Goal: Information Seeking & Learning: Learn about a topic

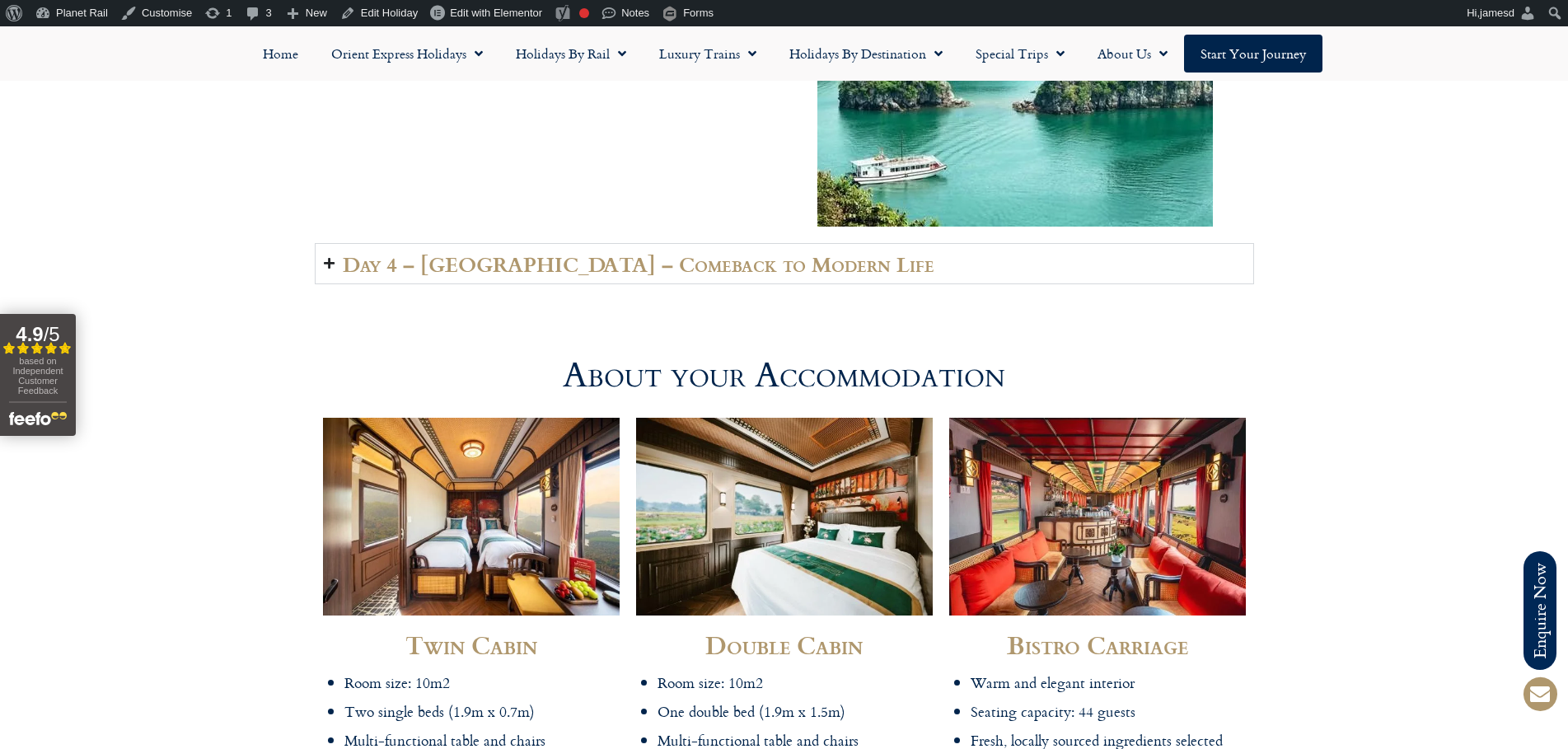
scroll to position [3756, 0]
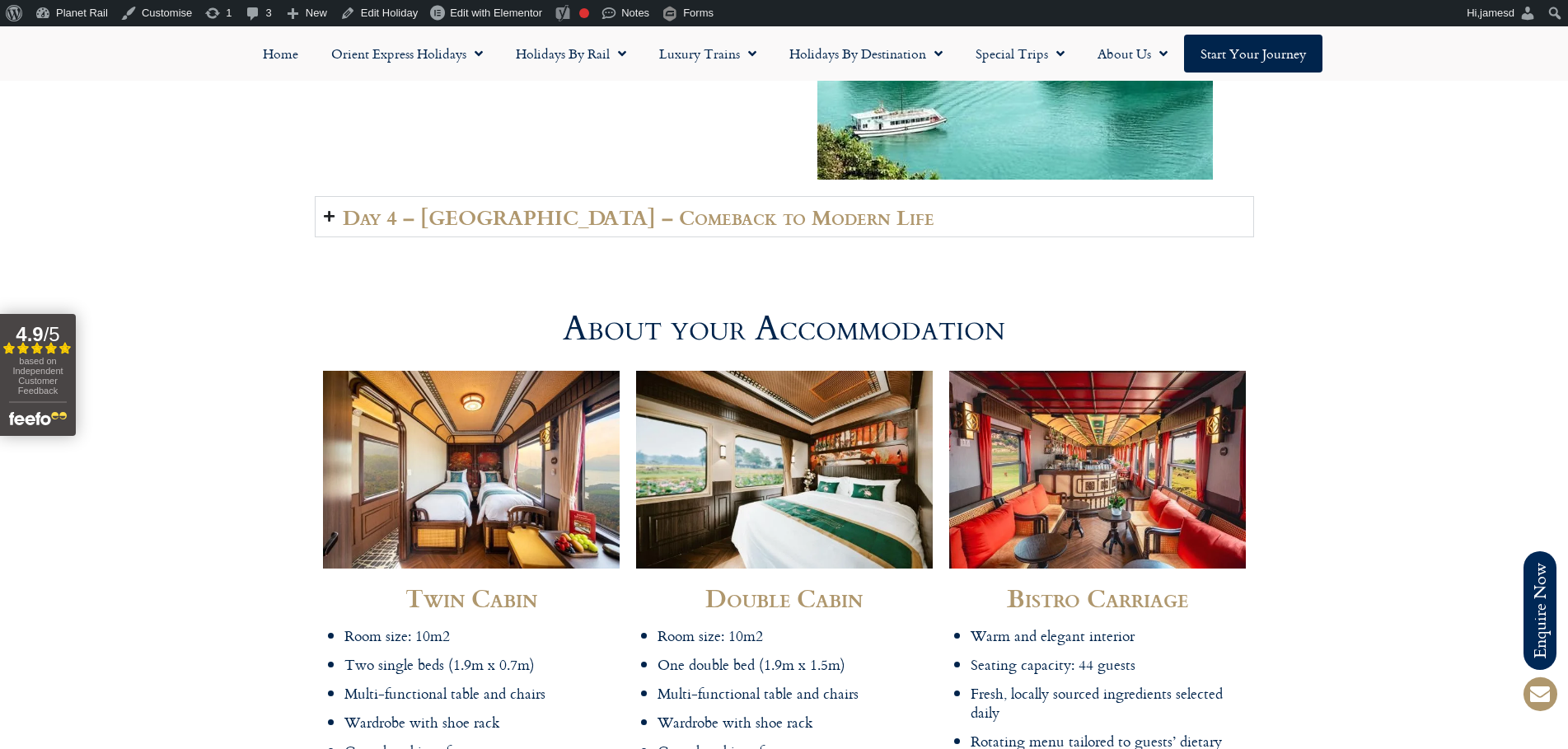
click at [447, 228] on h2 "Day 4 – Hanoi City – Comeback to Modern Life" at bounding box center [639, 216] width 592 height 23
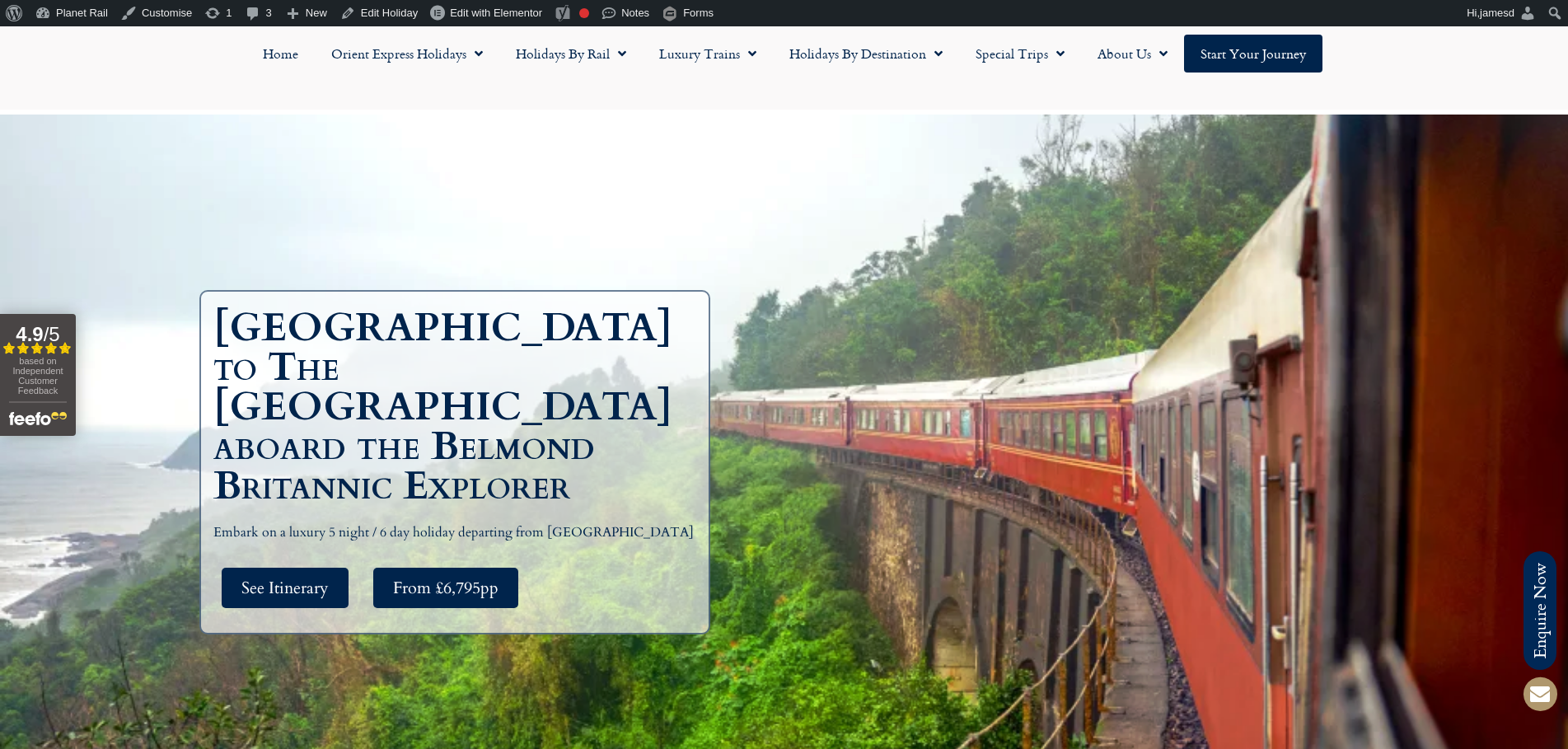
scroll to position [198, 0]
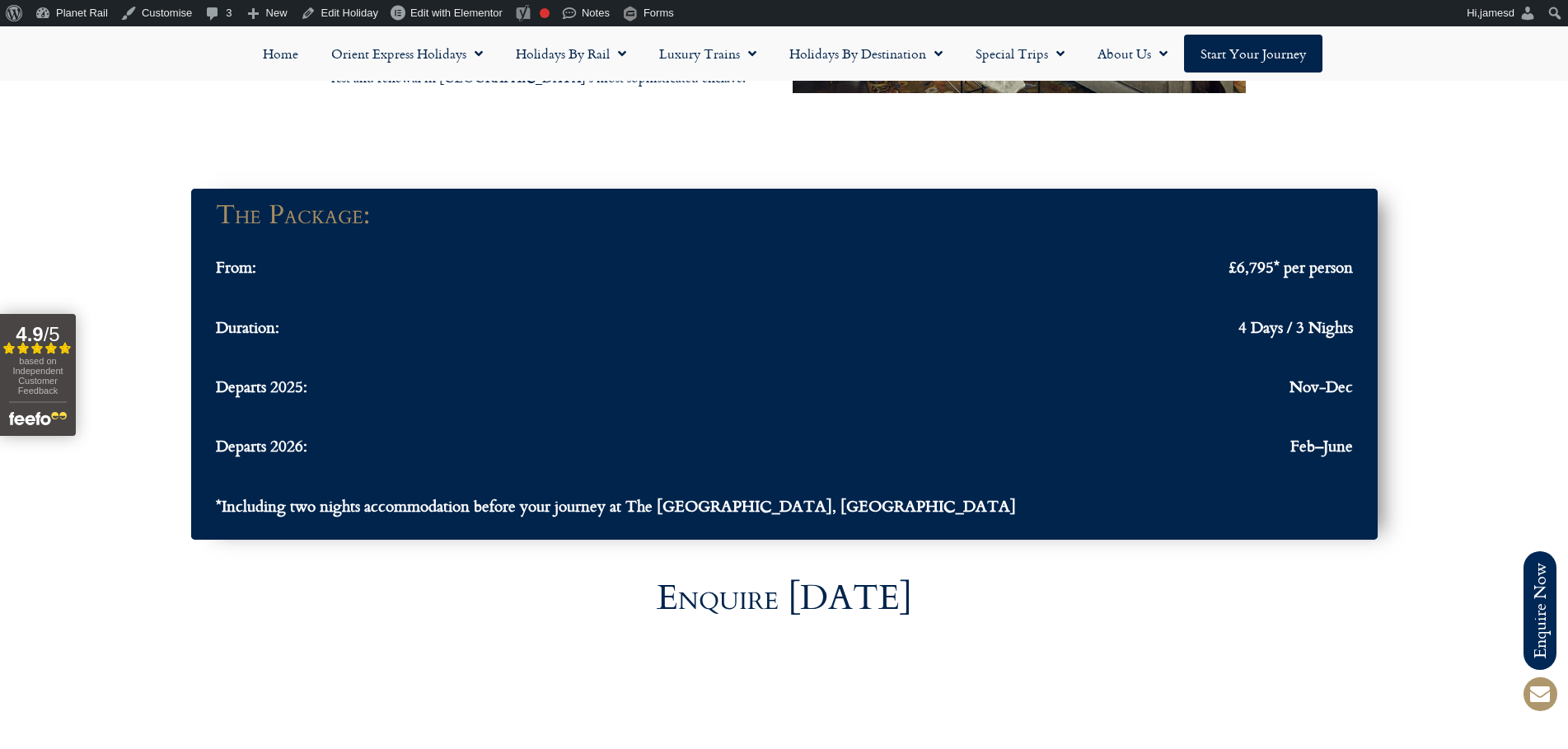
scroll to position [5041, 0]
